Goal: Entertainment & Leisure: Consume media (video, audio)

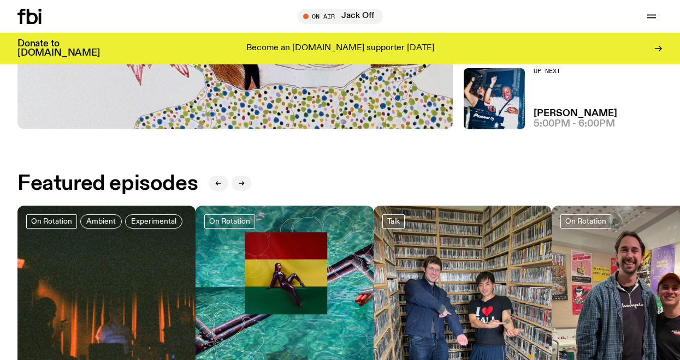
scroll to position [22, 0]
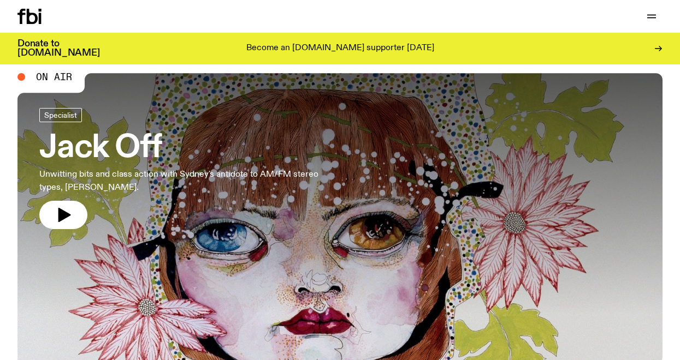
click at [192, 239] on div at bounding box center [339, 194] width 645 height 242
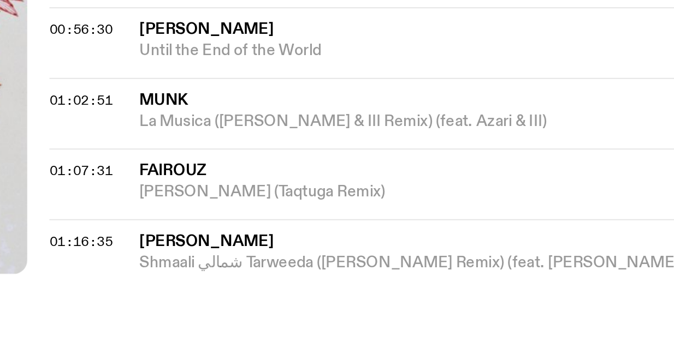
scroll to position [551, 0]
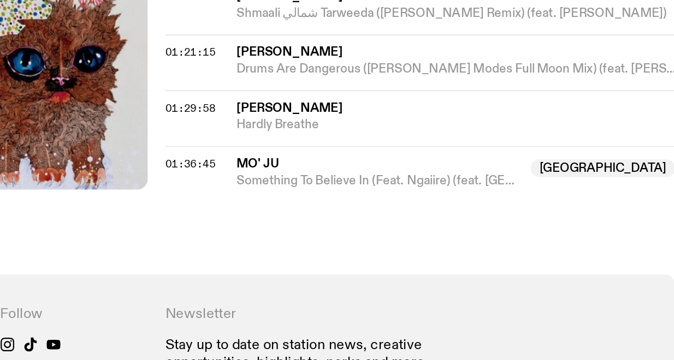
scroll to position [720, 0]
